Goal: Complete application form

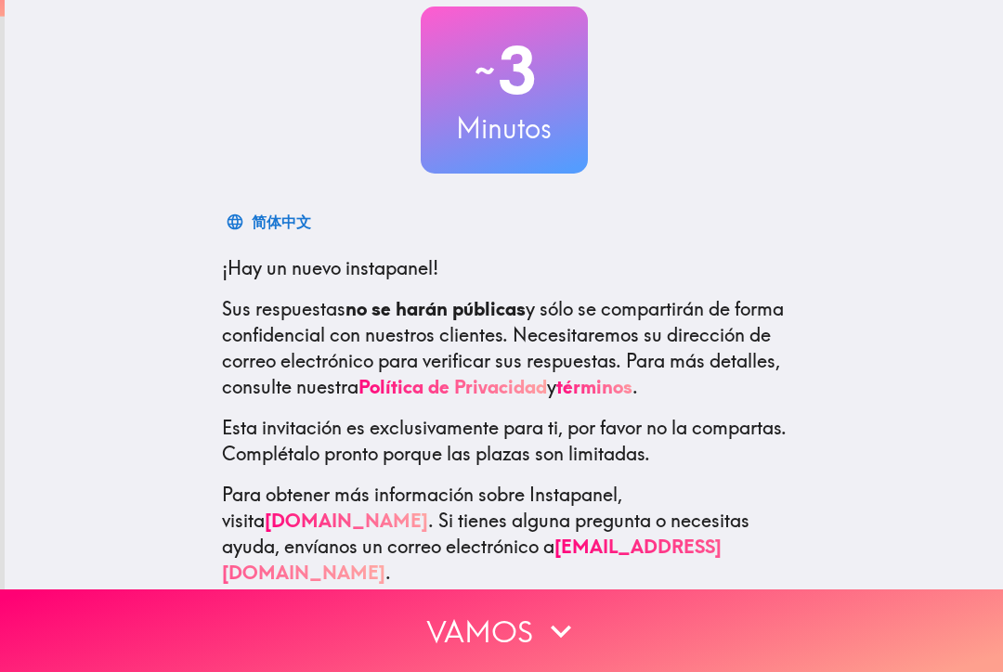
scroll to position [112, 0]
click at [567, 644] on icon "button" at bounding box center [560, 631] width 41 height 41
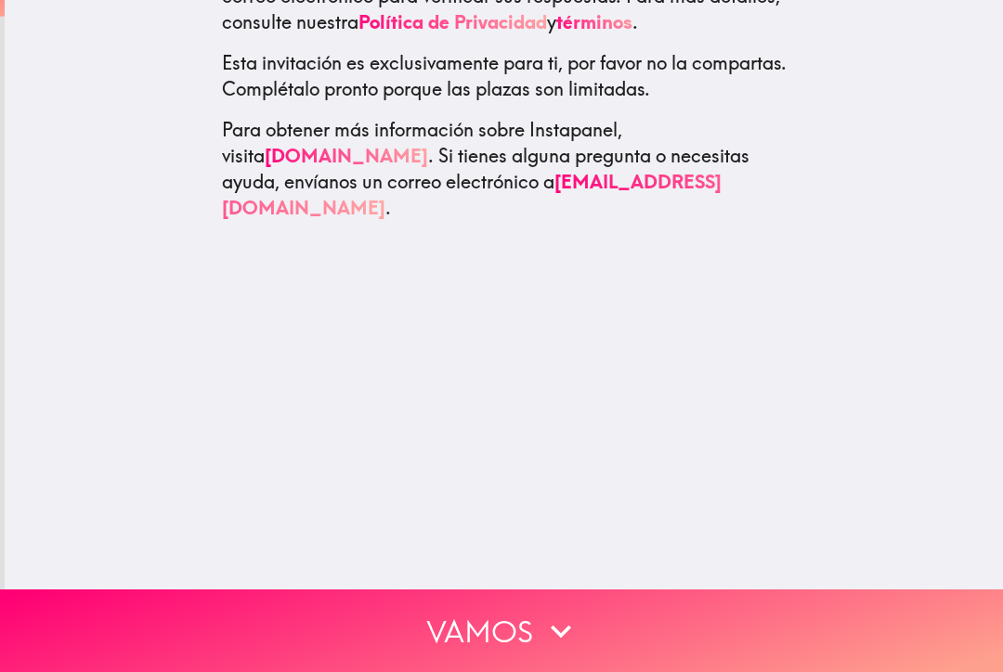
scroll to position [0, 0]
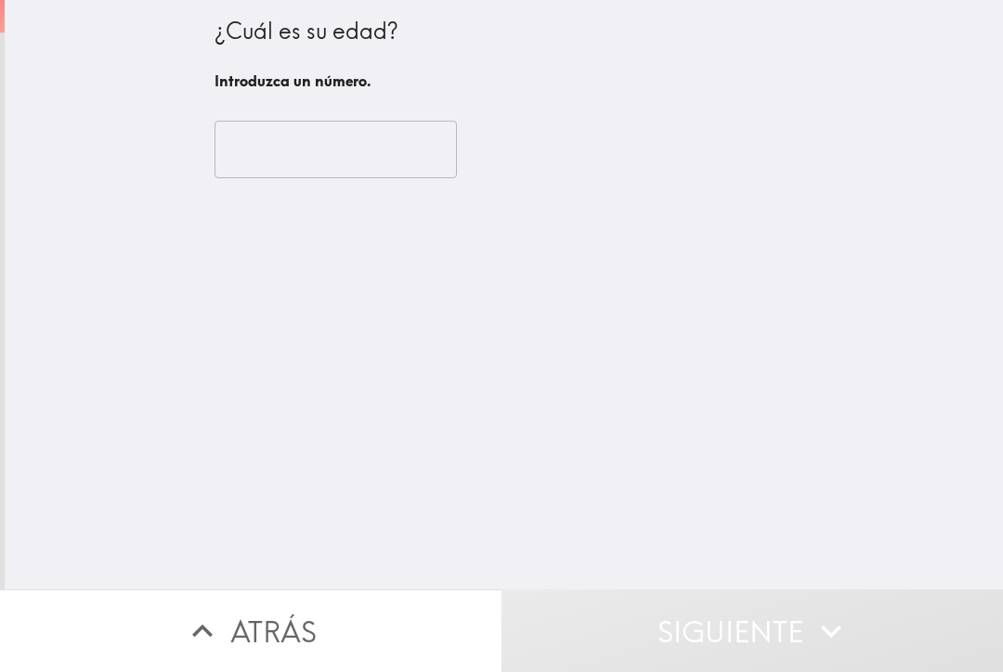
click at [269, 136] on input "number" at bounding box center [335, 150] width 242 height 58
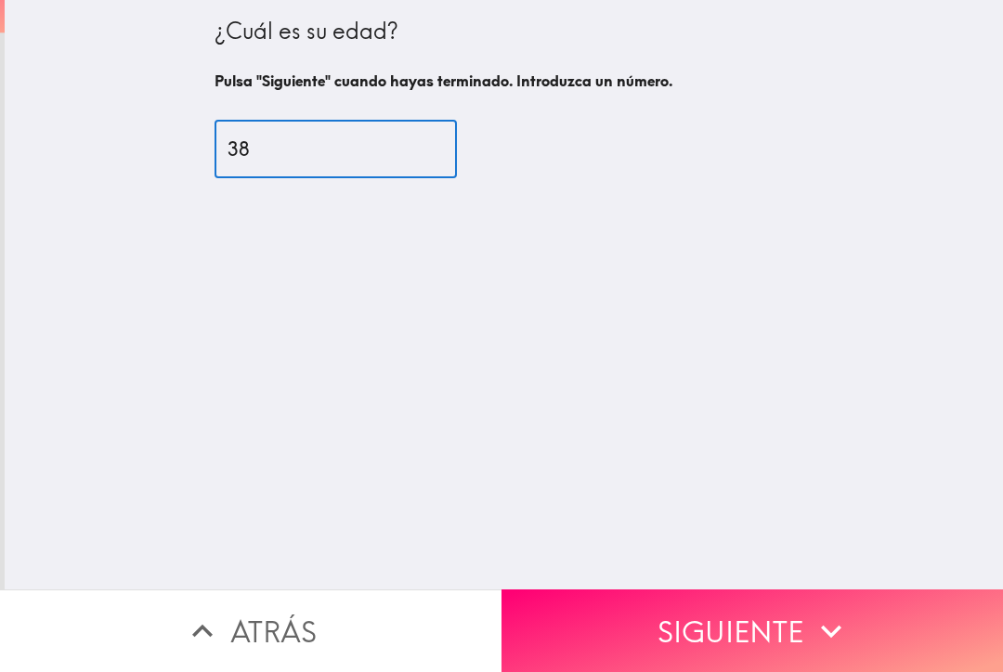
type input "38"
click at [847, 639] on icon "button" at bounding box center [830, 631] width 41 height 41
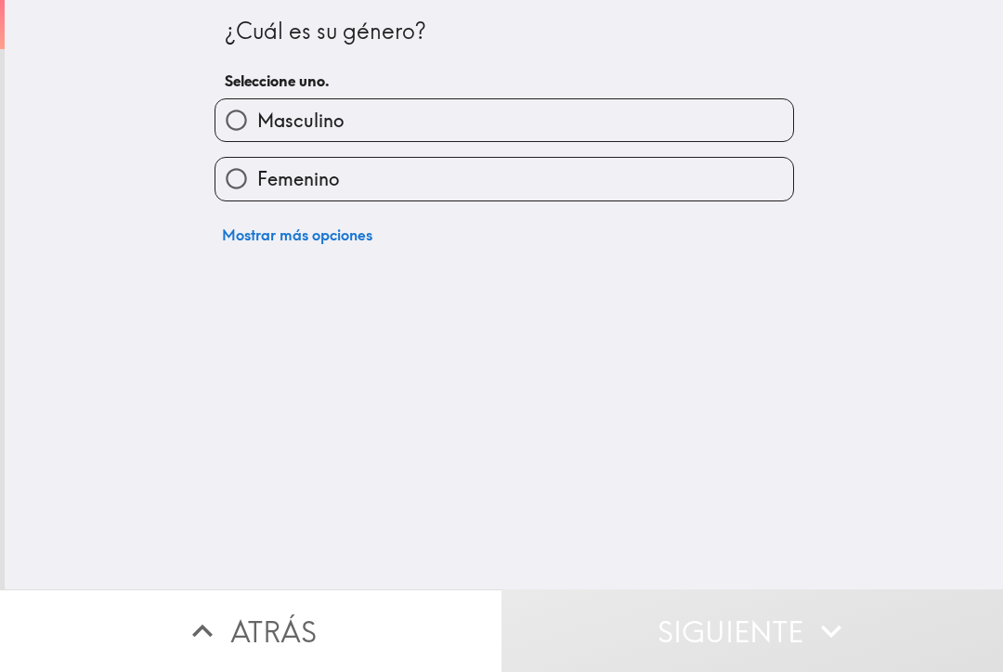
click at [239, 121] on input "Masculino" at bounding box center [236, 120] width 42 height 42
radio input "true"
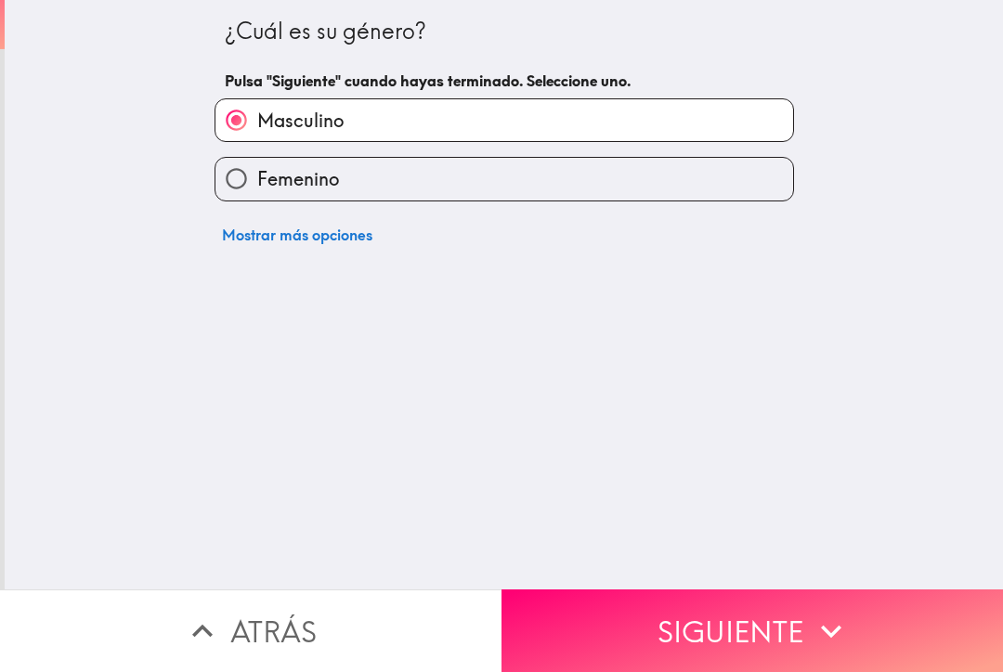
click at [849, 625] on icon "button" at bounding box center [830, 631] width 41 height 41
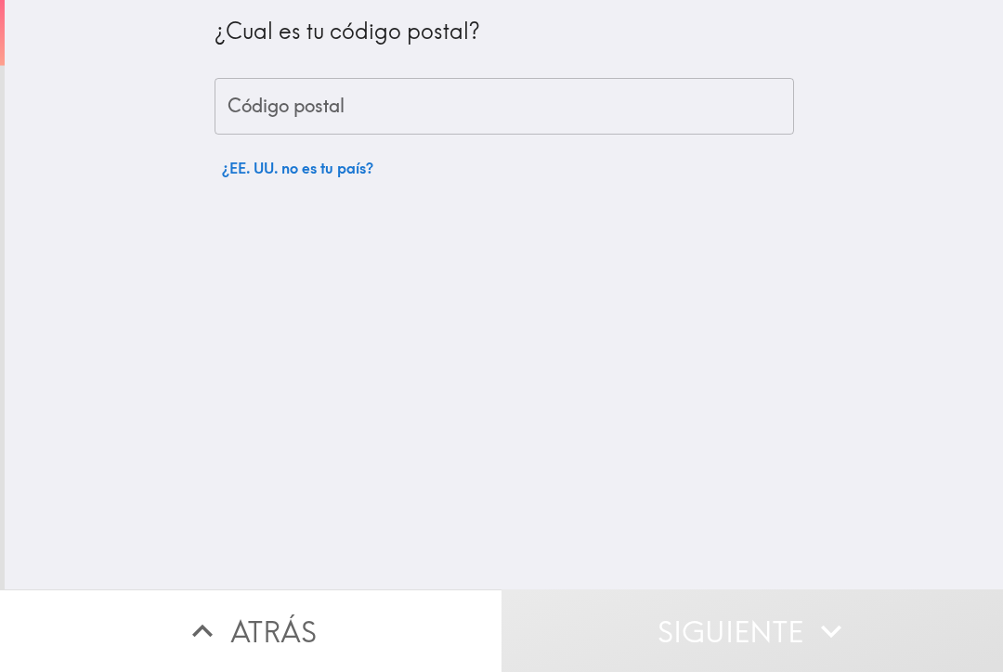
click at [254, 105] on div "Código postal Código postal" at bounding box center [503, 107] width 579 height 58
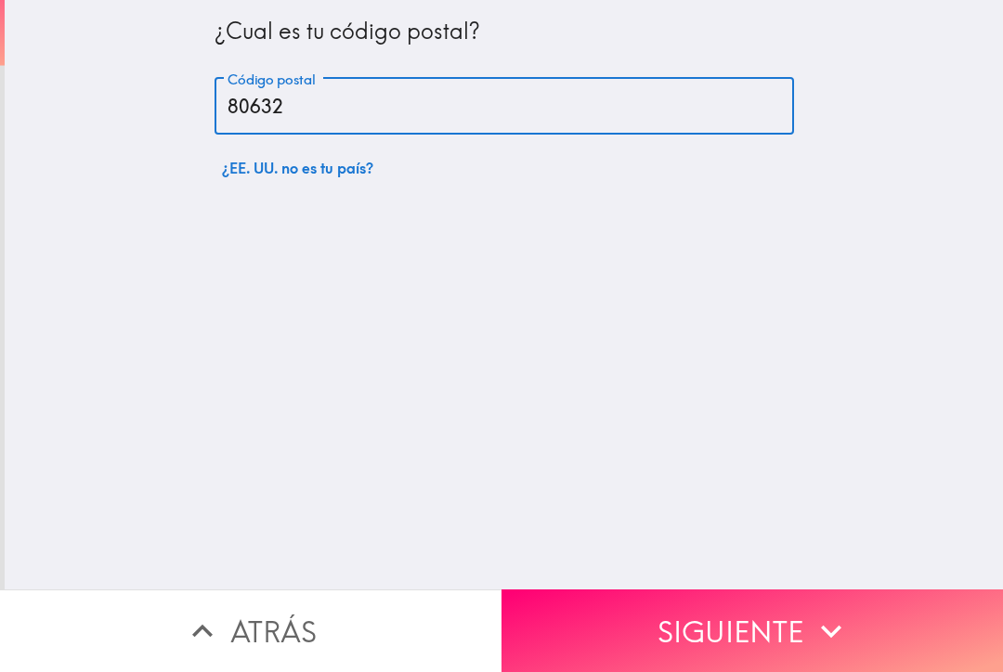
type input "80632"
click at [825, 647] on icon "button" at bounding box center [830, 631] width 41 height 41
